Goal: Task Accomplishment & Management: Manage account settings

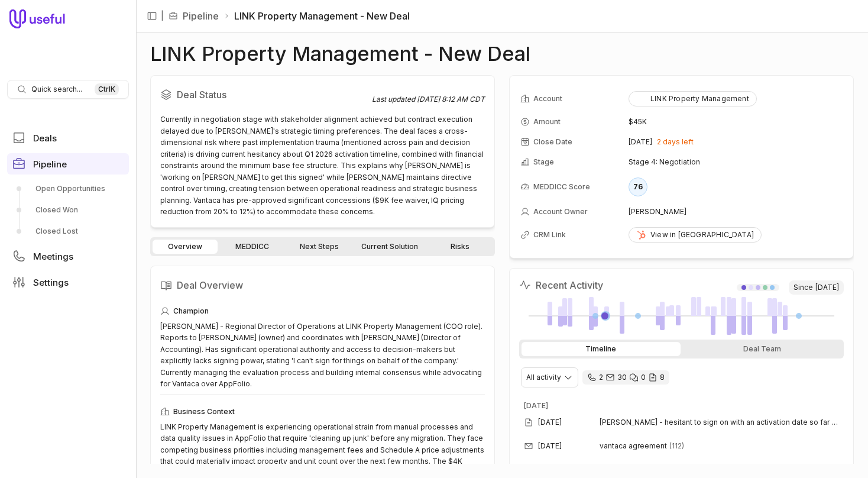
drag, startPoint x: 33, startPoint y: 378, endPoint x: 34, endPoint y: 362, distance: 16.6
click at [34, 378] on nav "Quick search... Ctrl K Deals Pipeline Open Opportunities Closed Won Closed Lost…" at bounding box center [68, 239] width 136 height 478
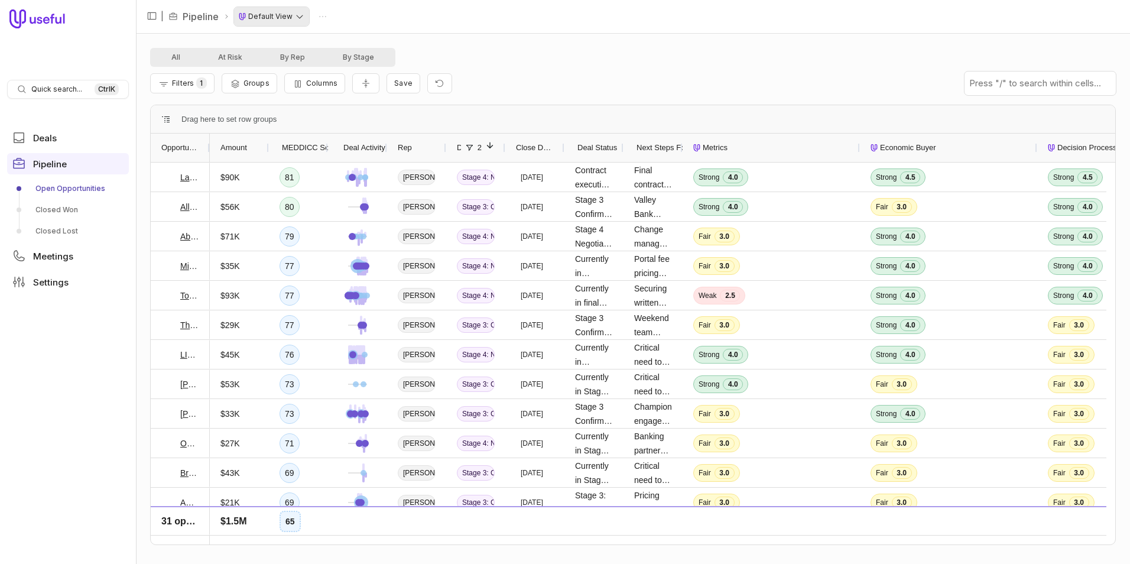
click at [302, 20] on html "Quick search... Ctrl K Deals Pipeline Open Opportunities Closed Won Closed Lost…" at bounding box center [565, 282] width 1130 height 564
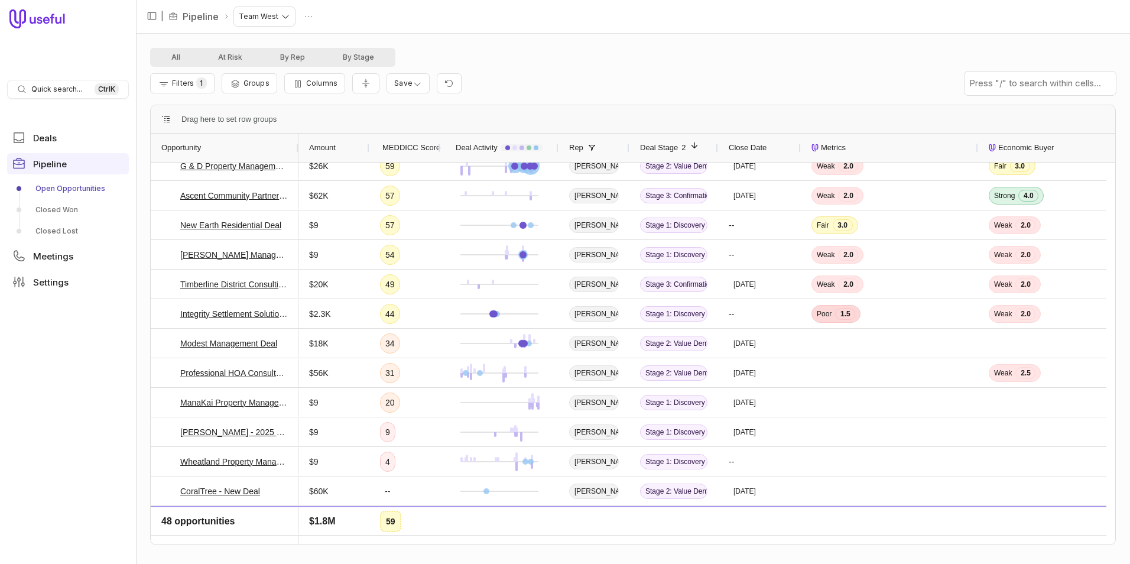
click at [806, 60] on div "All At Risk By Rep By Stage" at bounding box center [633, 57] width 966 height 19
drag, startPoint x: 537, startPoint y: 535, endPoint x: 571, endPoint y: 537, distance: 33.7
click at [571, 537] on div "Opportunity MEDDICC Score Deal Activity Rep Deal Stage 2" at bounding box center [633, 339] width 965 height 411
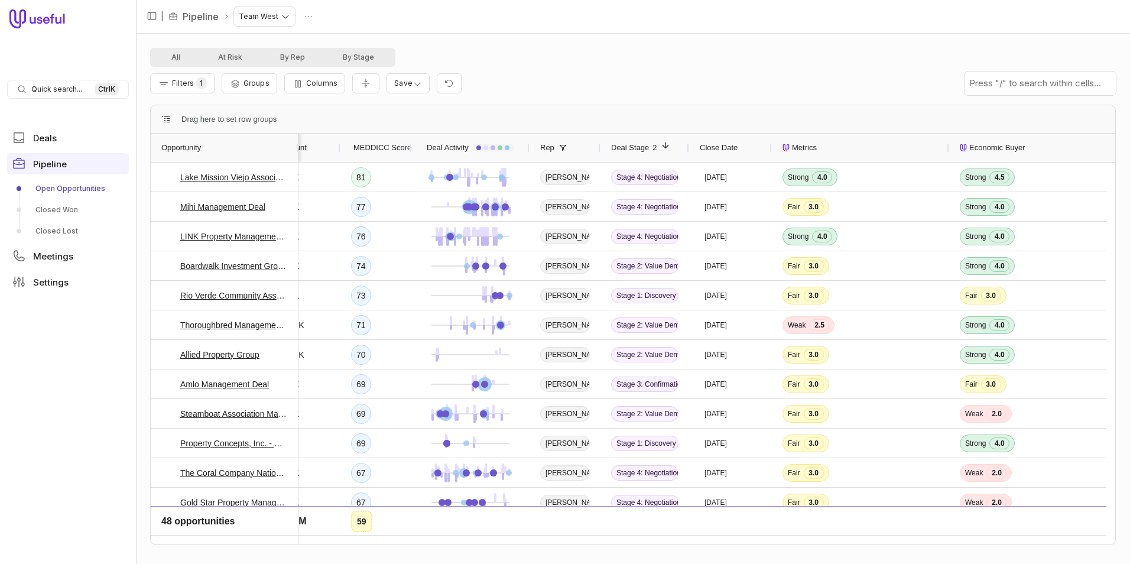
click at [722, 154] on span "Close Date" at bounding box center [719, 148] width 38 height 14
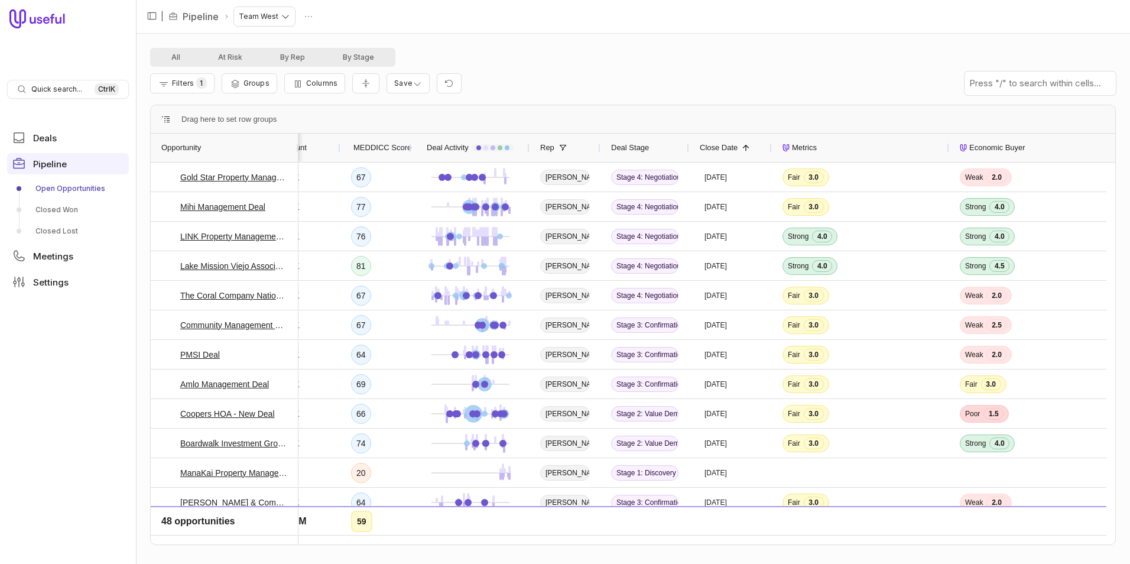
click at [716, 145] on span "Close Date" at bounding box center [719, 148] width 38 height 14
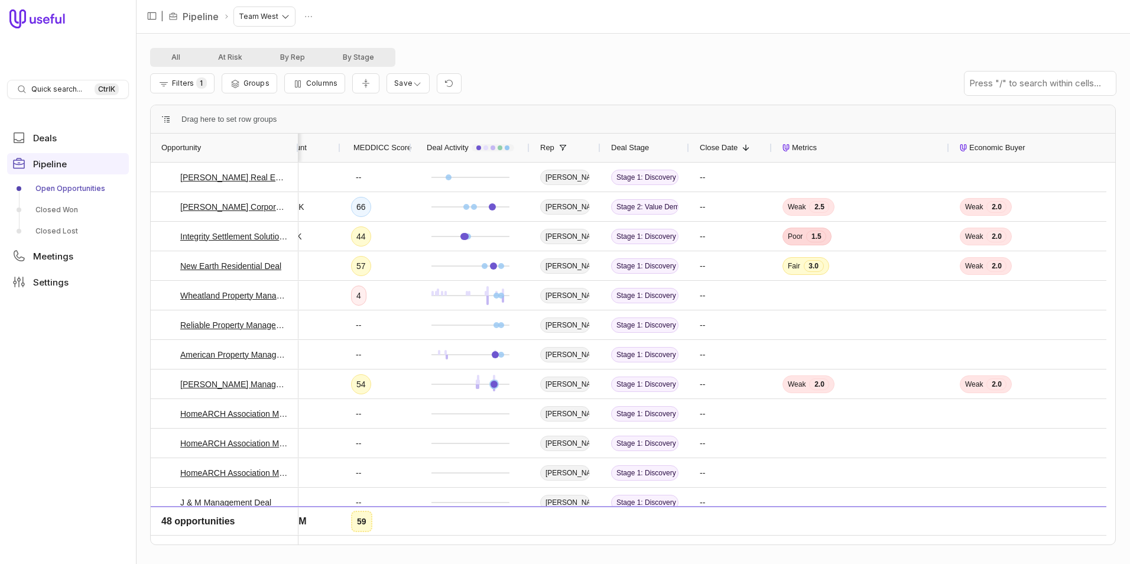
click at [716, 145] on span "Close Date" at bounding box center [719, 148] width 38 height 14
